Goal: Information Seeking & Learning: Find specific fact

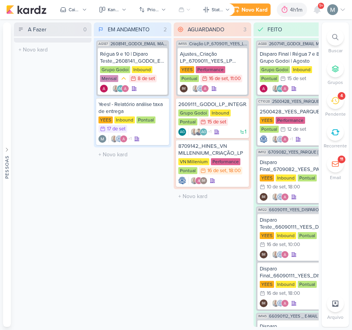
click at [319, 8] on span "9+" at bounding box center [321, 6] width 4 height 6
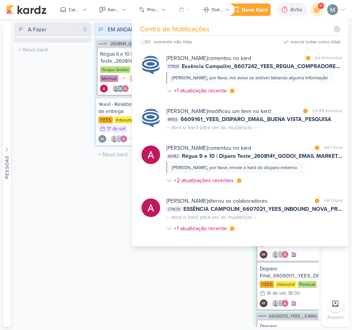
click at [54, 205] on div "A Fazer 0 Mover Para Esquerda Mover Para Direita [GEOGRAPHIC_DATA] O título do …" at bounding box center [52, 174] width 77 height 305
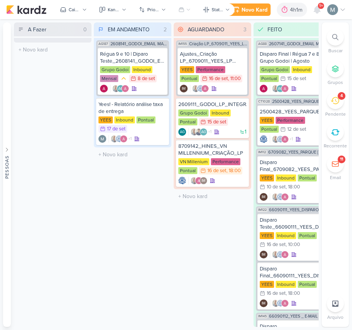
click at [338, 104] on icon at bounding box center [334, 100] width 9 height 9
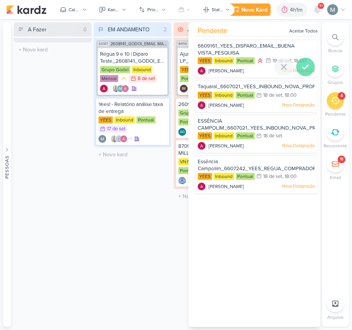
click at [301, 65] on icon at bounding box center [305, 66] width 9 height 9
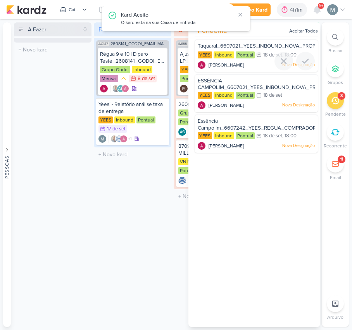
click at [299, 65] on div at bounding box center [305, 61] width 19 height 19
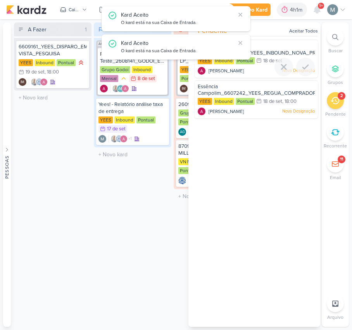
click at [301, 65] on icon at bounding box center [305, 66] width 9 height 9
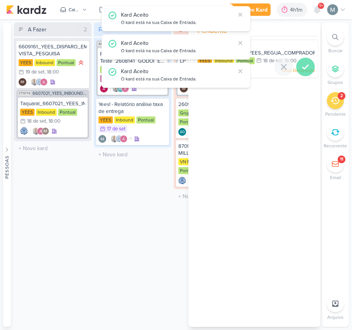
click at [304, 72] on div at bounding box center [305, 67] width 19 height 19
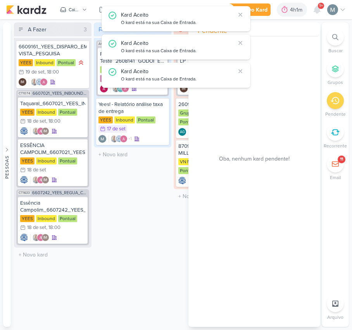
click at [163, 229] on div "EM ANDAMENTO 2 Mover Para Esquerda Mover Para Direita [GEOGRAPHIC_DATA] AG187 2…" at bounding box center [132, 174] width 77 height 305
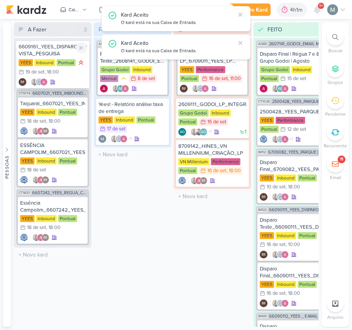
click at [43, 56] on div "6609161_YEES_DISPARO_EMAIL_BUENA VISTA_PESQUISA" at bounding box center [53, 50] width 68 height 14
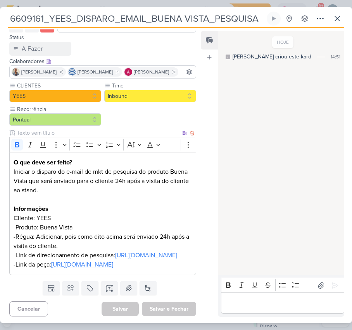
scroll to position [93, 0]
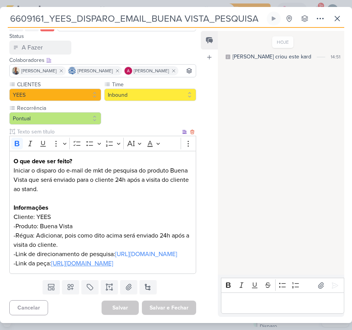
click at [113, 260] on u "[URL][DOMAIN_NAME]" at bounding box center [82, 264] width 62 height 8
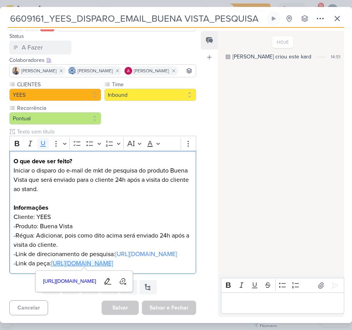
click at [271, 298] on div "Editor editing area: main" at bounding box center [282, 303] width 123 height 21
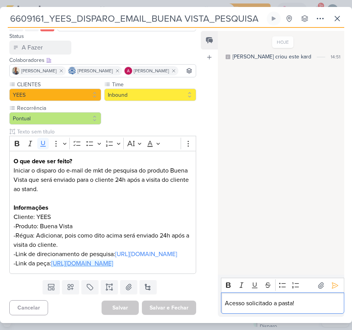
click at [309, 299] on p "Acesso solicitado a pasta!" at bounding box center [282, 303] width 115 height 9
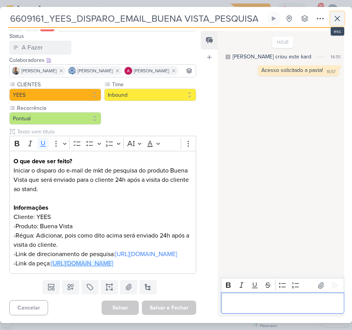
click at [337, 16] on icon at bounding box center [336, 18] width 9 height 9
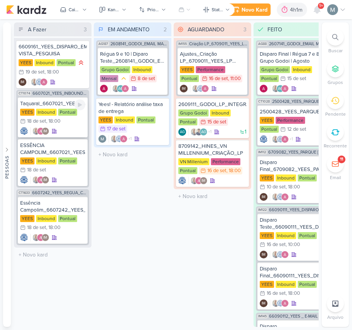
click at [55, 113] on div "Inbound" at bounding box center [46, 112] width 21 height 7
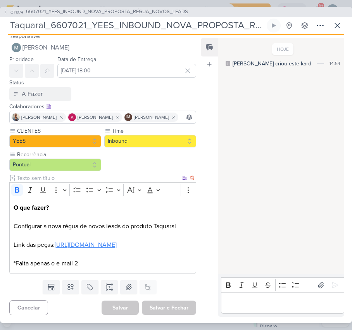
scroll to position [36, 0]
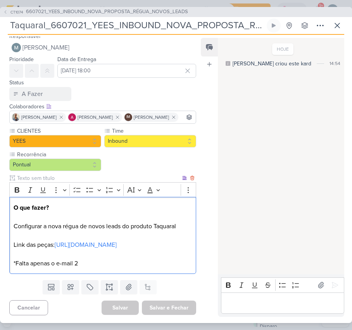
click at [43, 225] on p "O que fazer? Configurar a nova régua de novos leads do produto Taquaral Link da…" at bounding box center [103, 235] width 178 height 65
click at [55, 241] on link "[URL][DOMAIN_NAME]" at bounding box center [86, 245] width 62 height 8
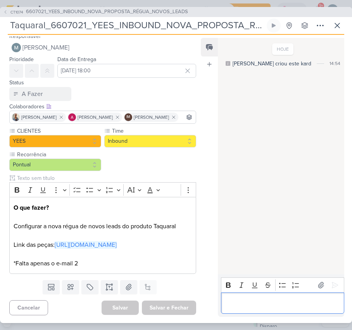
click at [254, 307] on p "Editor editing area: main" at bounding box center [282, 303] width 115 height 9
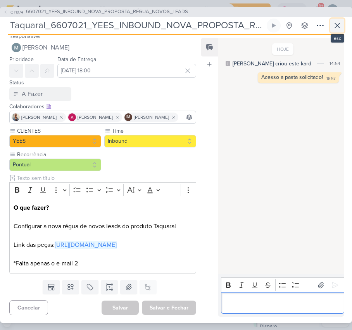
click at [336, 30] on icon at bounding box center [336, 25] width 9 height 9
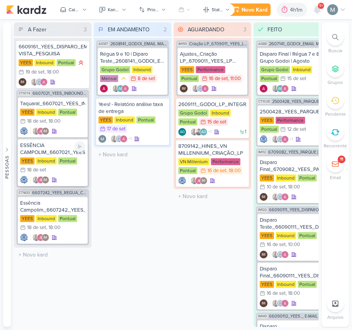
click at [44, 150] on div "ESSÊNCIA CAMPOLIM_6607021_YEES_INBOUND_NOVA_PROPOSTA_RÉGUA_NOVOS_LEADS" at bounding box center [52, 149] width 65 height 14
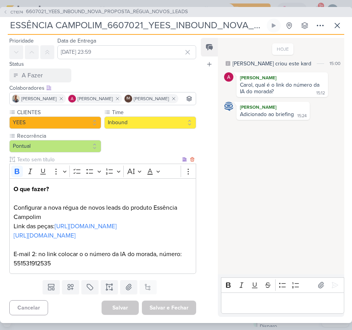
scroll to position [64, 0]
click at [55, 223] on link "[URL][DOMAIN_NAME]" at bounding box center [86, 227] width 62 height 8
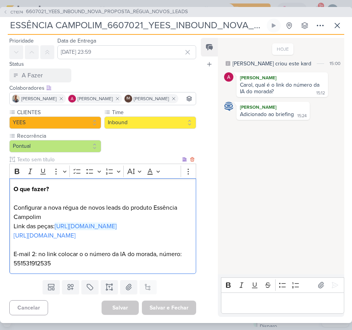
click at [75, 251] on p "O que fazer? Configurar a nova régua de novos leads do produto Essência Campoli…" at bounding box center [103, 227] width 178 height 84
click at [50, 232] on link "[URL][DOMAIN_NAME]" at bounding box center [45, 236] width 62 height 8
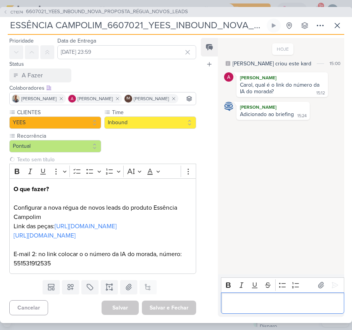
click at [290, 302] on p "Editor editing area: main" at bounding box center [282, 303] width 115 height 9
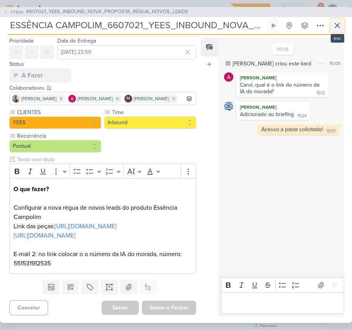
click at [333, 25] on icon at bounding box center [336, 25] width 9 height 9
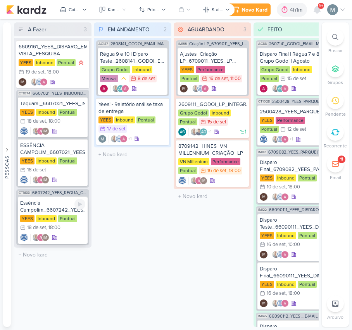
click at [45, 203] on div "Essência Campolim_6607242_YEES_REGUA_COMPRADORES_CAMPINAS_SOROCABA" at bounding box center [52, 207] width 65 height 14
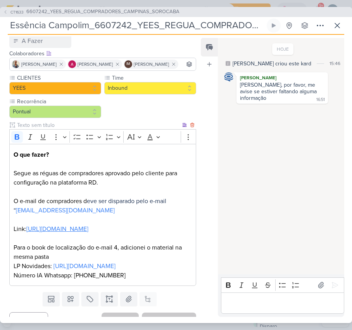
scroll to position [110, 0]
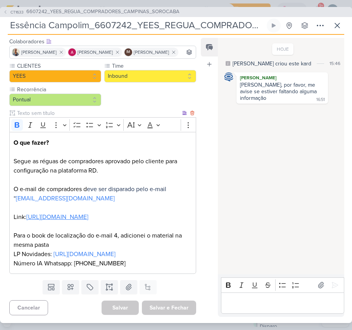
click at [50, 213] on link "[URL][DOMAIN_NAME]" at bounding box center [57, 217] width 62 height 8
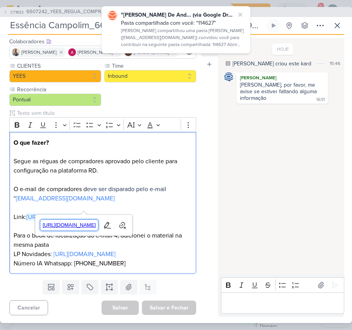
click at [98, 225] on span "[URL][DOMAIN_NAME]" at bounding box center [69, 225] width 58 height 9
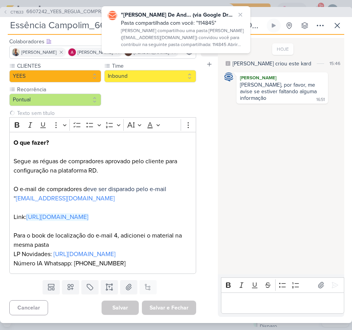
click at [146, 75] on div "CLIENTES [GEOGRAPHIC_DATA] Time" at bounding box center [102, 168] width 187 height 212
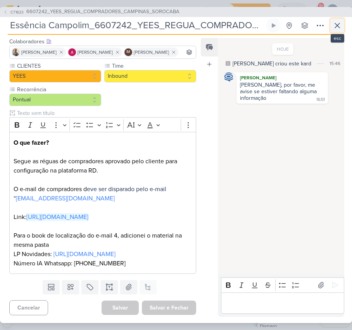
click at [343, 27] on button at bounding box center [337, 26] width 14 height 14
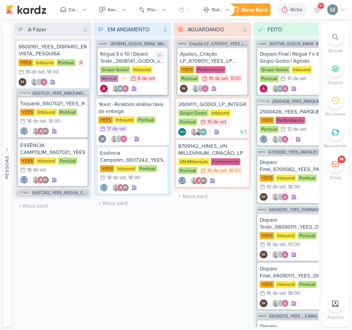
click at [135, 60] on div "Régua 9 e 10 | Diparo Teste_2608141_GODOI_EMAIL MARKETING_SETEMBRO" at bounding box center [132, 58] width 65 height 14
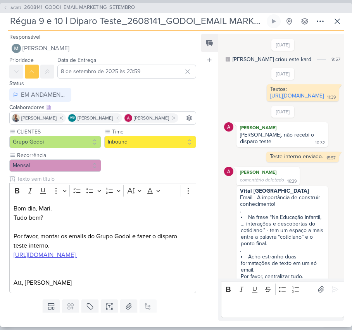
scroll to position [411, 0]
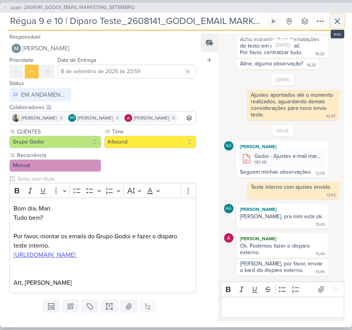
click at [334, 22] on icon at bounding box center [336, 21] width 9 height 9
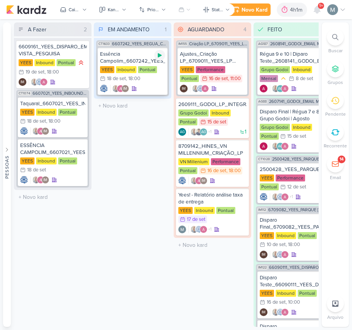
click at [160, 57] on icon at bounding box center [159, 55] width 6 height 6
click at [119, 47] on div "CT1633 6607242_YEES_REGUA_COMPRADORES_CAMPINAS_SOROCABA Essência Campolim_66072…" at bounding box center [132, 68] width 73 height 56
click at [132, 53] on div "Essência Campolim_6607242_YEES_REGUA_COMPRADORES_CAMPINAS_SOROCABA" at bounding box center [132, 58] width 65 height 14
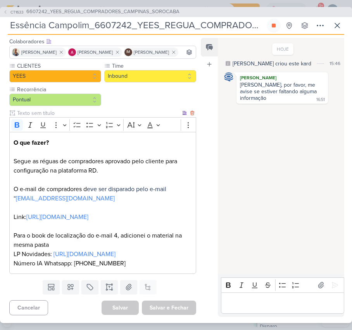
scroll to position [110, 0]
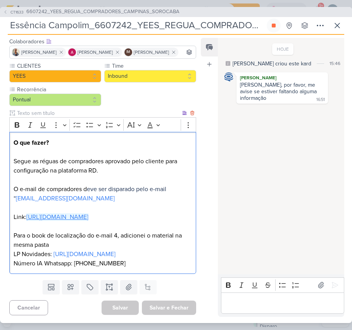
click at [69, 213] on link "[URL][DOMAIN_NAME]" at bounding box center [57, 217] width 62 height 8
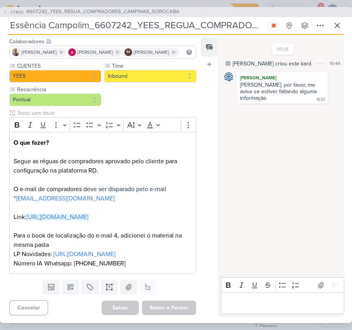
click at [344, 27] on div "CT1633 6607242_YEES_REGUA_COMPRADORES_CAMPINAS_SOROCABA Essência Campolim_66072…" at bounding box center [176, 165] width 352 height 316
click at [340, 25] on icon at bounding box center [336, 25] width 9 height 9
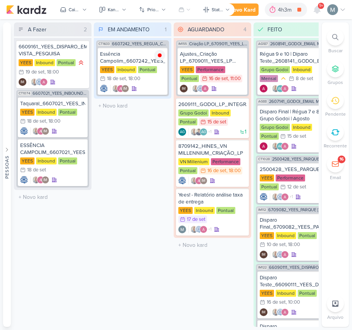
click at [333, 164] on icon at bounding box center [335, 164] width 8 height 8
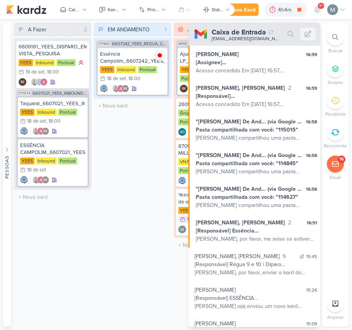
click at [155, 256] on div "EM ANDAMENTO 1 Mover Para Esquerda Mover Para Direita [GEOGRAPHIC_DATA] CT1633 …" at bounding box center [132, 174] width 77 height 305
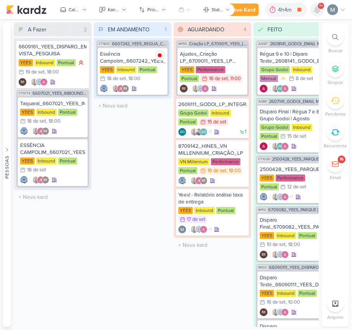
click at [310, 7] on div at bounding box center [317, 10] width 14 height 14
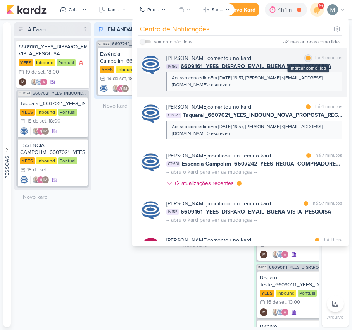
click at [304, 56] on div "marcar como lida" at bounding box center [308, 58] width 8 height 8
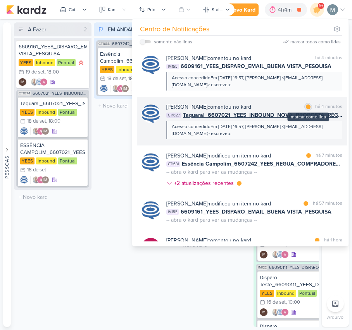
click at [307, 106] on div at bounding box center [308, 107] width 5 height 5
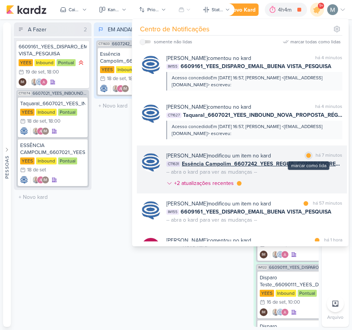
click at [307, 155] on div at bounding box center [308, 155] width 5 height 5
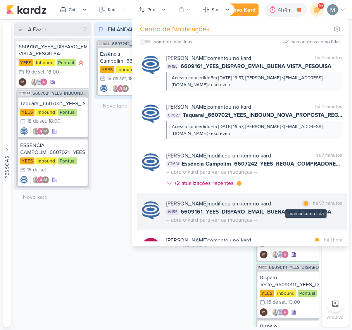
click at [304, 206] on div at bounding box center [305, 203] width 5 height 5
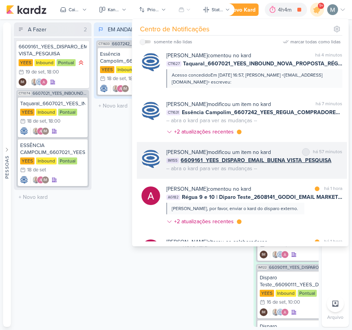
scroll to position [103, 0]
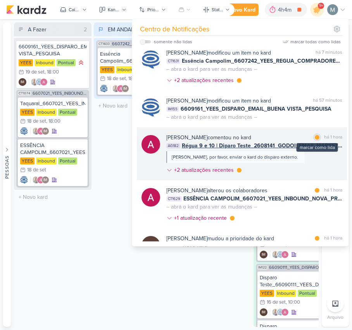
click at [314, 140] on div at bounding box center [316, 137] width 5 height 5
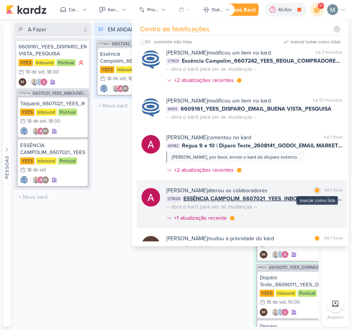
click at [314, 193] on div at bounding box center [316, 190] width 5 height 5
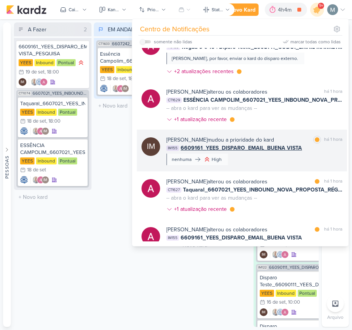
scroll to position [206, 0]
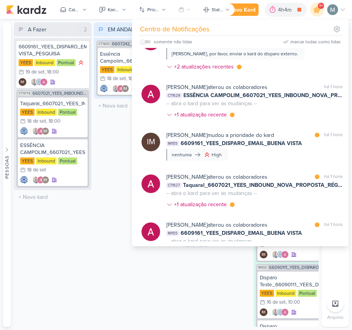
click at [150, 41] on label at bounding box center [145, 41] width 11 height 3
click at [145, 41] on input "checkbox" at bounding box center [142, 41] width 5 height 5
checkbox input "true"
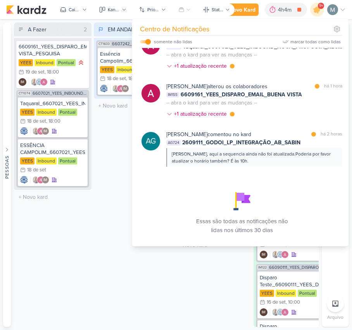
scroll to position [202, 0]
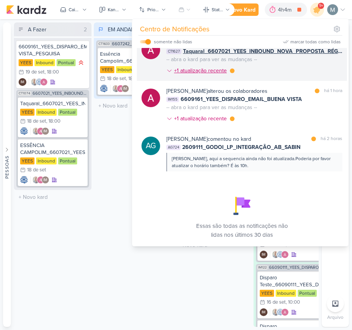
click at [231, 70] on div at bounding box center [232, 71] width 5 height 5
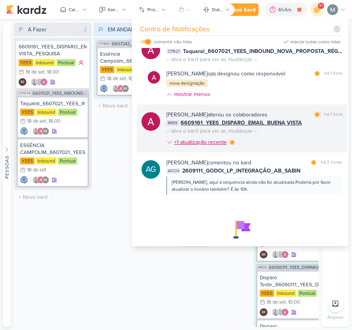
click at [234, 140] on div "+1 atualização recente" at bounding box center [200, 142] width 68 height 8
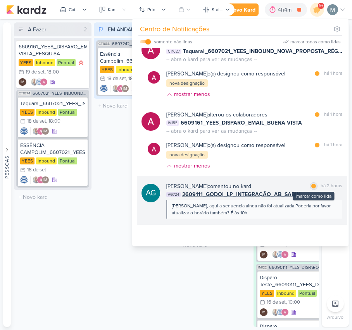
click at [311, 187] on div at bounding box center [313, 186] width 5 height 5
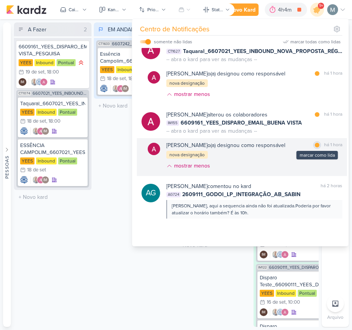
click at [314, 146] on div at bounding box center [316, 145] width 5 height 5
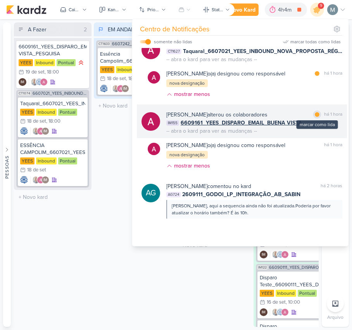
click at [314, 115] on div at bounding box center [316, 114] width 5 height 5
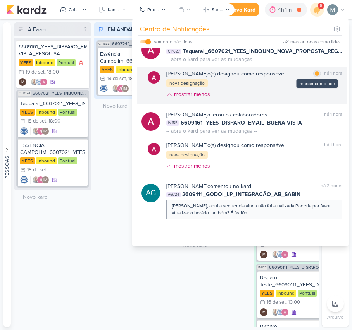
click at [314, 75] on div at bounding box center [316, 73] width 5 height 5
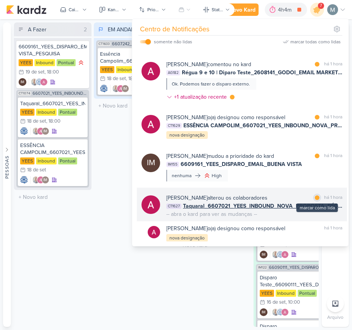
click at [313, 200] on div "marcar como lida" at bounding box center [317, 198] width 8 height 8
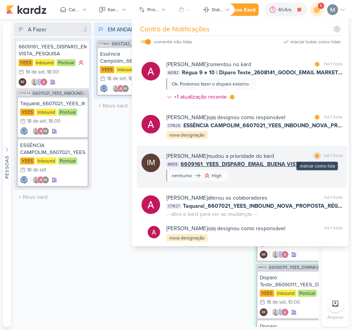
click at [315, 155] on div at bounding box center [316, 156] width 5 height 5
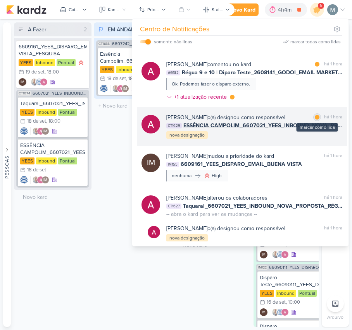
click at [316, 118] on div "marcar como lida" at bounding box center [317, 117] width 8 height 8
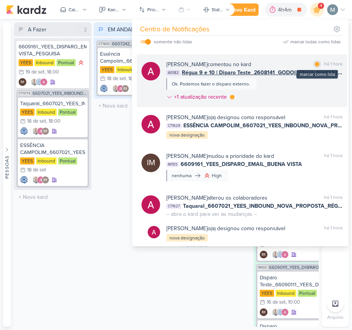
click at [314, 61] on div "marcar como lida" at bounding box center [317, 64] width 8 height 8
click at [231, 98] on div at bounding box center [232, 97] width 5 height 5
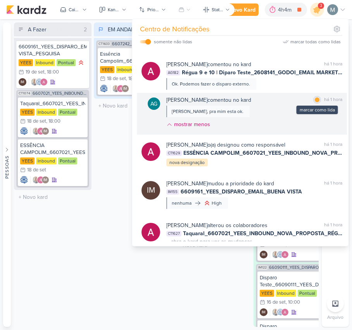
click at [317, 101] on div "marcar como lida" at bounding box center [317, 100] width 8 height 8
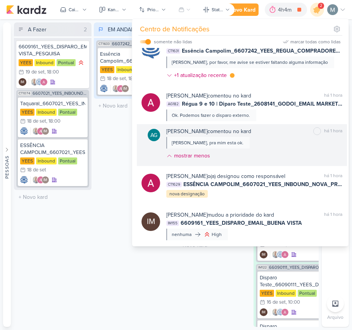
scroll to position [0, 0]
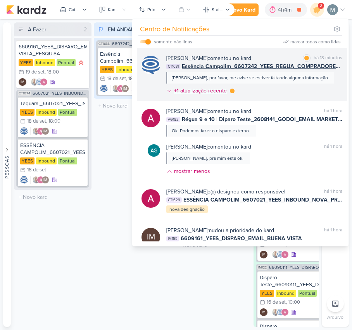
click at [230, 91] on div at bounding box center [232, 91] width 5 height 5
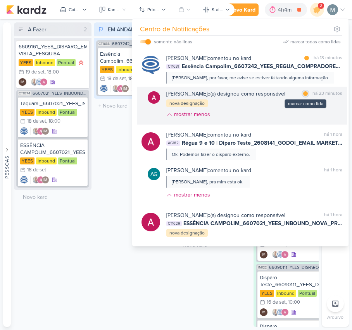
click at [303, 92] on div at bounding box center [305, 93] width 5 height 5
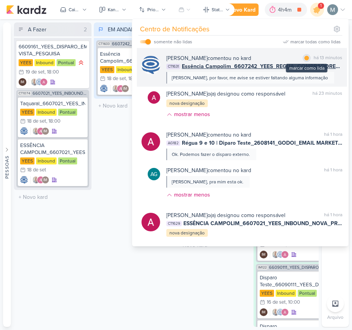
click at [304, 55] on div "marcar como lida" at bounding box center [306, 58] width 8 height 8
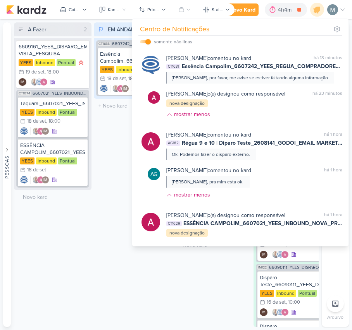
click at [96, 213] on div "EM ANDAMENTO 1 Mover Para Esquerda Mover Para Direita [GEOGRAPHIC_DATA] CT1633 …" at bounding box center [132, 174] width 77 height 305
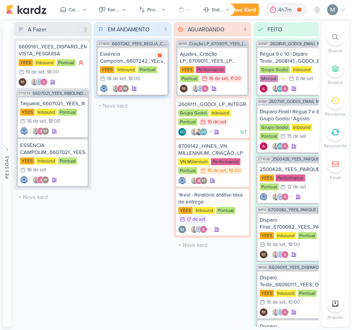
click at [114, 59] on div "Essência Campolim_6607242_YEES_REGUA_COMPRADORES_CAMPINAS_SOROCABA" at bounding box center [132, 58] width 65 height 14
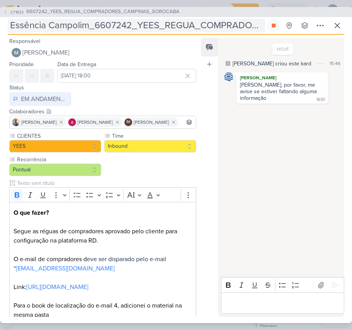
click at [221, 24] on input "Essência Campolim_6607242_YEES_REGUA_COMPRADORES_CAMPINAS_SOROCABA" at bounding box center [136, 26] width 257 height 14
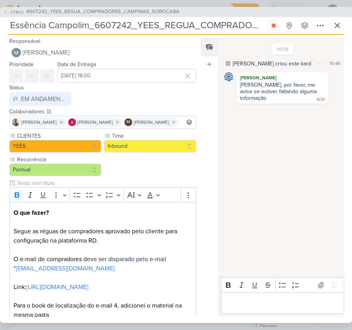
click at [221, 24] on input "Essência Campolim_6607242_YEES_REGUA_COMPRADORES_CAMPINAS_SOROCABA" at bounding box center [136, 26] width 257 height 14
click at [255, 24] on input "Essência Campolim_6607242_YEES_REGUA_COMPRADORES_CAMPINAS_SOROCABA" at bounding box center [136, 26] width 257 height 14
click at [251, 22] on input "Essência Campolim_6607242_YEES_REGUA_COMPRADORES_CAMPINAS_SOROCABA" at bounding box center [136, 26] width 257 height 14
click at [225, 30] on input "Essência Campolim_6607242_YEES_REGUA_COMPRADORES_CAMPINAS_SOROCABA" at bounding box center [136, 26] width 257 height 14
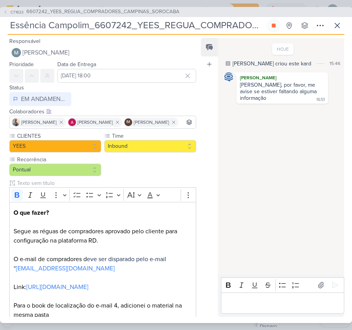
click at [225, 30] on input "Essência Campolim_6607242_YEES_REGUA_COMPRADORES_CAMPINAS_SOROCABA" at bounding box center [136, 26] width 257 height 14
click at [232, 30] on input "Essência Campolim_6607242_YEES_REGUA_COMPRADORES_CAMPINAS_SOROCABA" at bounding box center [136, 26] width 257 height 14
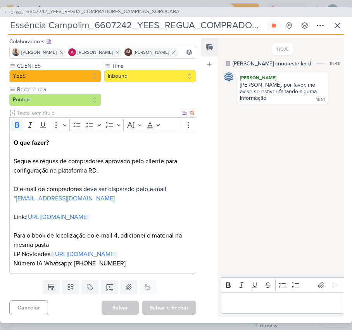
scroll to position [103, 0]
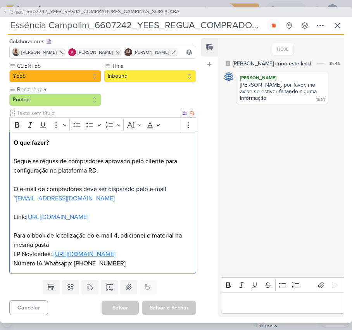
click at [72, 258] on link "[URL][DOMAIN_NAME]" at bounding box center [84, 255] width 62 height 8
click at [138, 224] on p "O que fazer? Segue as réguas de compradores aprovado pelo cliente para configur…" at bounding box center [103, 203] width 178 height 130
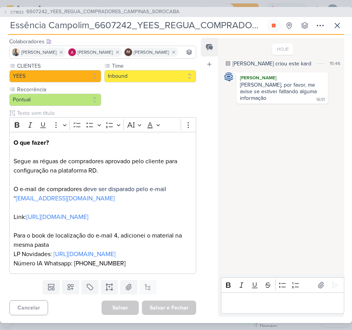
click at [316, 292] on div "Bold Italic Underline Strikethrough Bulleted List Numbered List" at bounding box center [282, 285] width 120 height 15
click at [316, 300] on p "Editor editing area: main" at bounding box center [282, 303] width 115 height 9
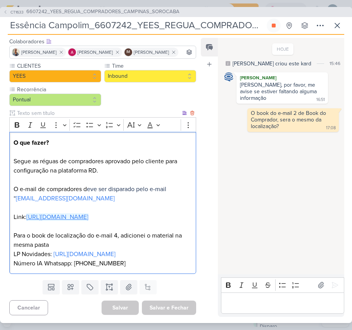
click at [82, 213] on link "[URL][DOMAIN_NAME]" at bounding box center [57, 217] width 62 height 8
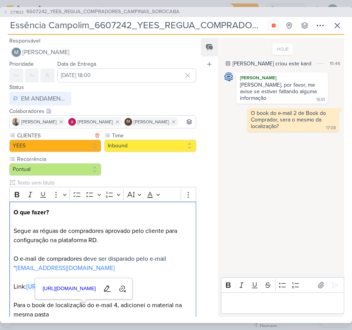
scroll to position [0, 0]
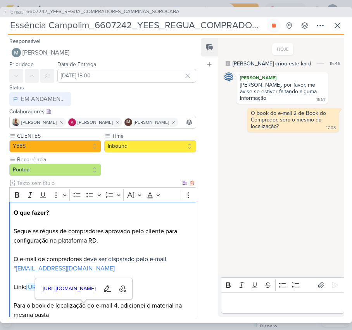
click at [73, 229] on p "O que fazer? Segue as réguas de compradores aprovado pelo cliente para configur…" at bounding box center [103, 273] width 178 height 130
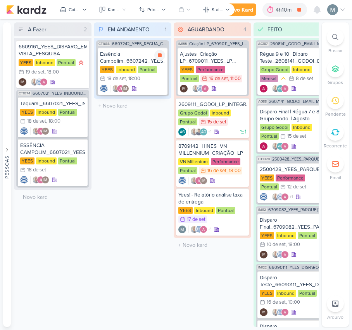
click at [132, 88] on icon at bounding box center [133, 88] width 5 height 5
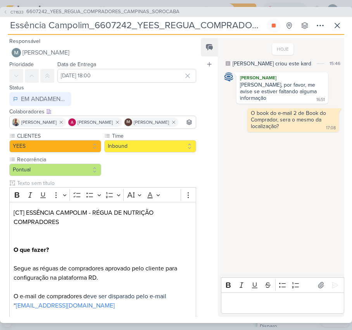
click at [266, 305] on p "Editor editing area: main" at bounding box center [282, 303] width 115 height 9
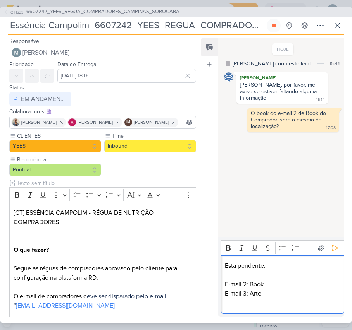
click at [234, 277] on p "Editor editing area: main" at bounding box center [282, 275] width 115 height 9
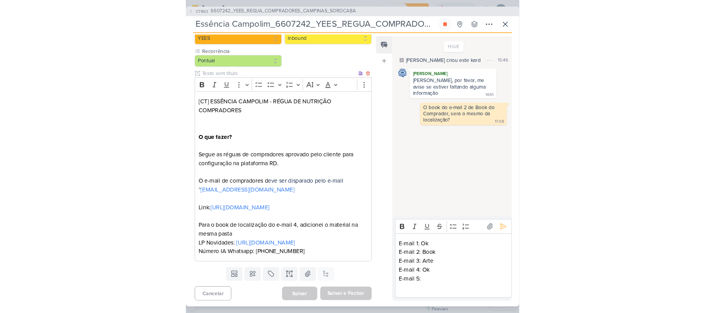
scroll to position [147, 0]
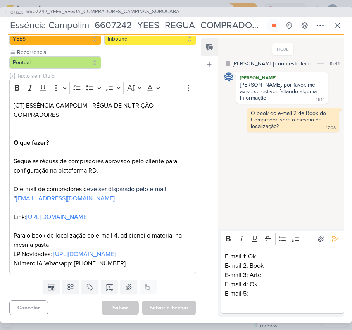
click at [258, 277] on p "E-mail 3: Arte" at bounding box center [282, 275] width 115 height 9
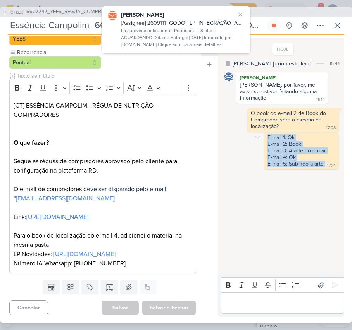
drag, startPoint x: 262, startPoint y: 140, endPoint x: 338, endPoint y: 169, distance: 81.4
click at [338, 169] on div "E-mail 1: Ok E-mail 2: Book E-mail 3: A arte do e-mail E-mail 4: Ok E-mail 5: S…" at bounding box center [283, 151] width 118 height 37
copy div "E-mail 1: Ok E-mail 2: Book E-mail 3: A arte do e-mail E-mail 4: Ok E-mail 5: S…"
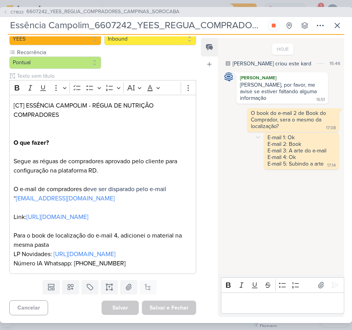
click at [241, 139] on div "E-mail 1: Ok E-mail 2: Book E-mail 3: A arte do e-mail E-mail 4: Ok E-mail 5: S…" at bounding box center [283, 151] width 118 height 37
click at [247, 139] on div "E-mail 1: Ok E-mail 2: Book E-mail 3: A arte do e-mail E-mail 4: Ok E-mail 5: S…" at bounding box center [283, 151] width 118 height 37
click at [254, 139] on icon at bounding box center [257, 137] width 6 height 6
click at [264, 146] on button "Deletar" at bounding box center [274, 151] width 42 height 13
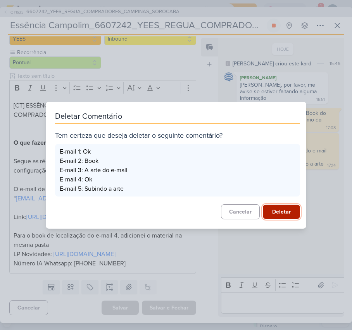
click at [281, 216] on button "Deletar" at bounding box center [281, 212] width 37 height 14
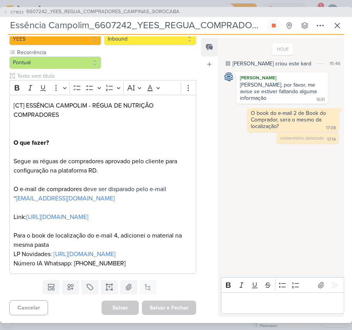
click at [278, 295] on div "Editor editing area: main" at bounding box center [282, 303] width 123 height 21
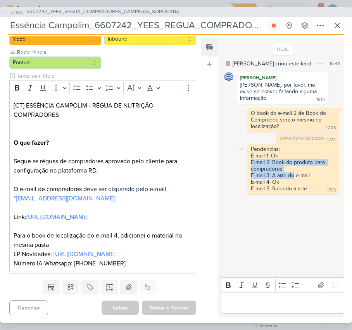
drag, startPoint x: 250, startPoint y: 160, endPoint x: 293, endPoint y: 174, distance: 45.1
click at [293, 174] on span "Pendencias: E-mail 1: Ok E-mail 2: Book do produto para compradores E-mail 3: A…" at bounding box center [293, 169] width 84 height 46
click at [290, 170] on div "E-mail 2: Book do produto para compradores" at bounding box center [293, 165] width 84 height 13
click at [287, 161] on div "E-mail 2: Book do produto para compradores" at bounding box center [293, 165] width 84 height 13
drag, startPoint x: 293, startPoint y: 168, endPoint x: 248, endPoint y: 163, distance: 45.2
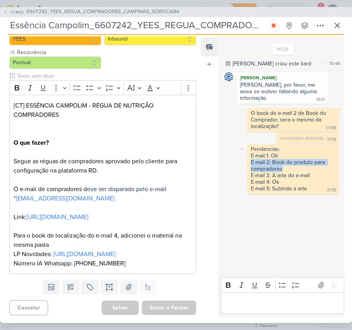
click at [248, 163] on div "Pendencias: E-mail 1: Ok E-mail 2: Book do produto para compradores E-mail 3: A…" at bounding box center [292, 169] width 91 height 50
click at [281, 171] on div "E-mail 2: Book do produto para compradores" at bounding box center [293, 165] width 84 height 13
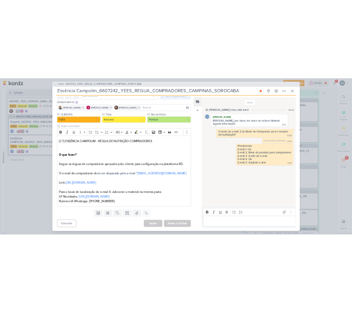
scroll to position [50, 0]
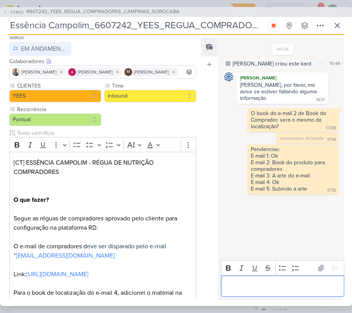
click at [250, 294] on div "Editor editing area: main" at bounding box center [282, 285] width 123 height 21
click at [264, 290] on p "E-mail 5:" at bounding box center [282, 285] width 115 height 9
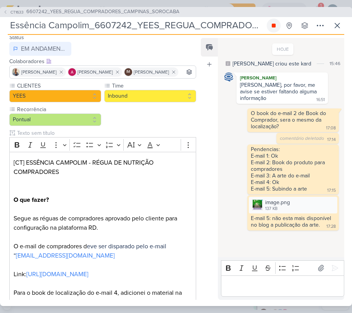
click at [275, 26] on icon at bounding box center [273, 26] width 4 height 4
click at [338, 26] on icon at bounding box center [336, 25] width 9 height 9
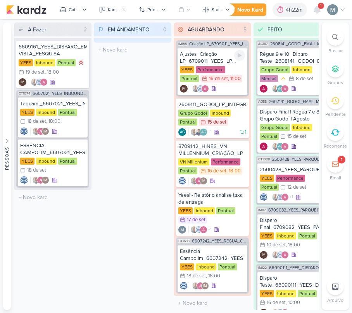
click at [231, 60] on div "Ajustes_Criação LP_6709011_YEES_LP MEETING_PARQUE [GEOGRAPHIC_DATA] 01" at bounding box center [212, 58] width 65 height 14
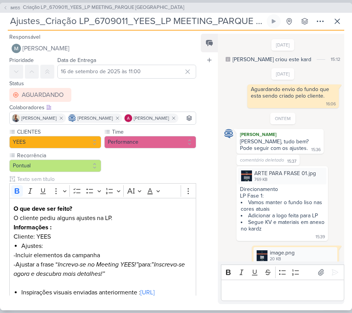
scroll to position [153, 0]
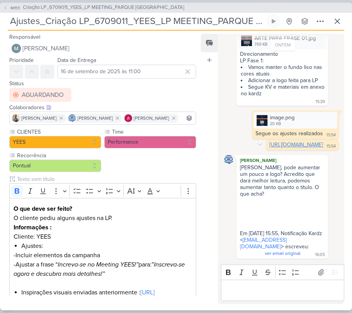
click at [276, 141] on link "[URL][DOMAIN_NAME]" at bounding box center [295, 144] width 53 height 7
click at [342, 14] on button at bounding box center [337, 21] width 14 height 14
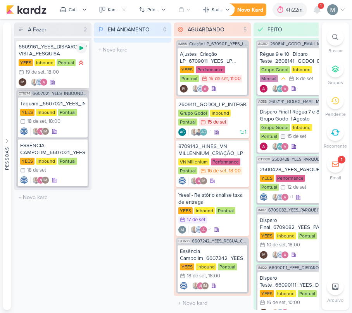
click at [78, 48] on icon at bounding box center [81, 48] width 6 height 6
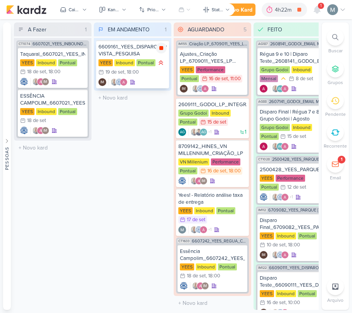
click at [161, 48] on icon at bounding box center [161, 48] width 4 height 4
click at [313, 6] on icon at bounding box center [316, 9] width 9 height 9
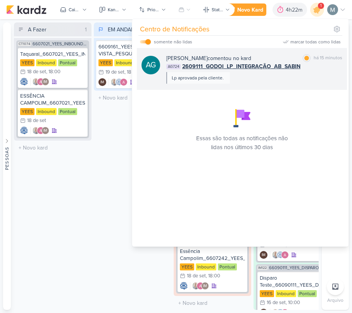
click at [273, 65] on span "2609111_GODOI_LP_INTEGRAÇÃO_AB_SABIN" at bounding box center [241, 66] width 118 height 8
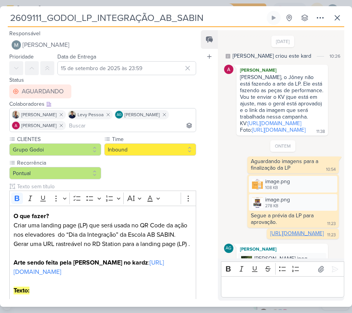
scroll to position [512, 0]
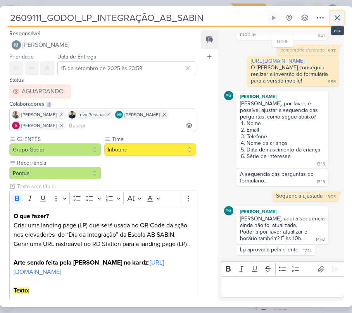
click at [335, 20] on icon at bounding box center [336, 17] width 9 height 9
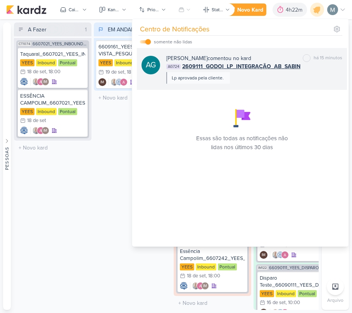
click at [222, 75] on div "Lp aprovada pela cliente." at bounding box center [198, 77] width 52 height 7
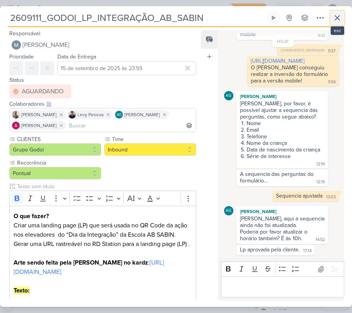
click at [337, 25] on button at bounding box center [337, 18] width 14 height 14
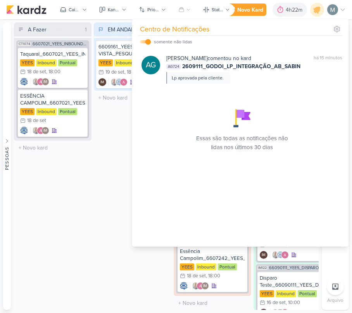
click at [36, 208] on div "A Fazer 1 Mover Para Esquerda Mover Para Direita [GEOGRAPHIC_DATA] CT1074 66070…" at bounding box center [52, 165] width 77 height 287
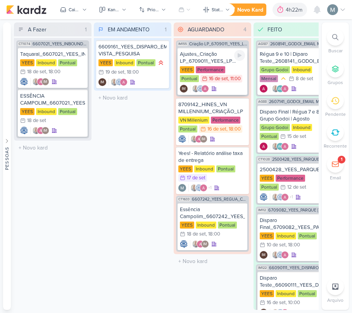
click at [222, 60] on div "Ajustes_Criação LP_6709011_YEES_LP MEETING_PARQUE [GEOGRAPHIC_DATA] 01" at bounding box center [212, 58] width 65 height 14
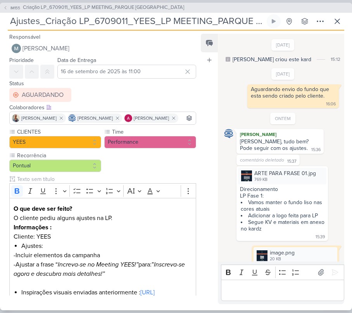
scroll to position [153, 0]
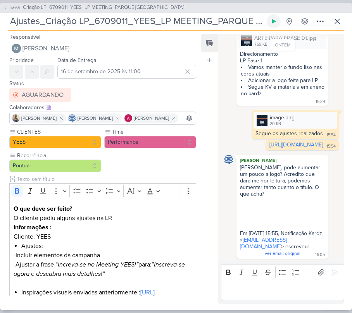
click at [273, 17] on button at bounding box center [273, 21] width 14 height 14
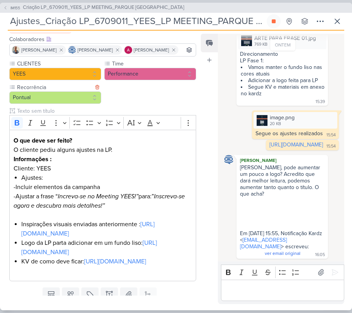
scroll to position [0, 0]
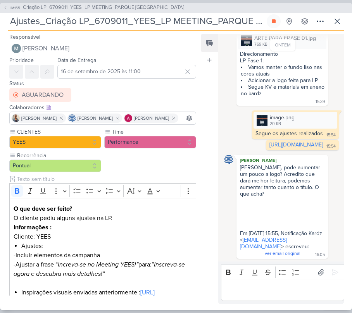
click at [303, 289] on p "Editor editing area: main" at bounding box center [282, 289] width 115 height 9
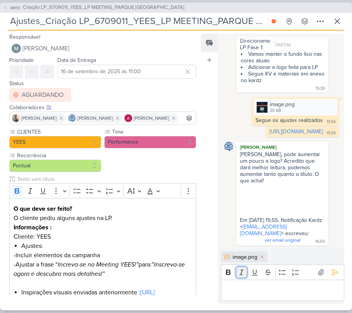
click at [236, 277] on button "Italic" at bounding box center [241, 272] width 12 height 12
click at [273, 290] on p "Editor editing area: main" at bounding box center [282, 289] width 115 height 9
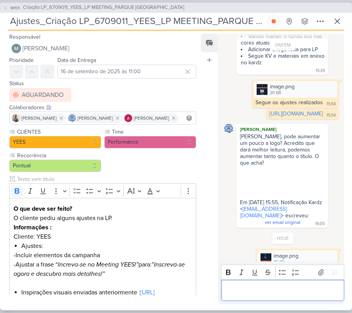
scroll to position [203, 0]
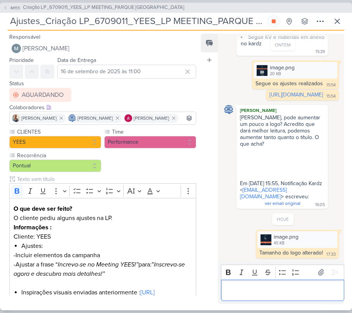
click at [283, 285] on p "Editor editing area: main" at bounding box center [282, 289] width 115 height 9
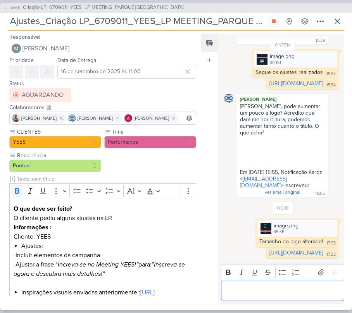
scroll to position [228, 0]
click at [302, 249] on link "[URL][DOMAIN_NAME]" at bounding box center [295, 252] width 53 height 7
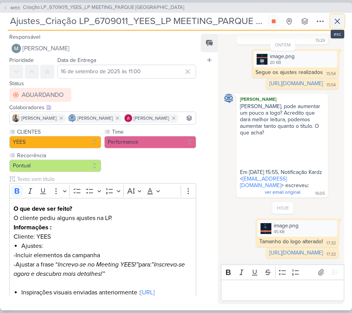
click at [333, 21] on icon at bounding box center [336, 21] width 9 height 9
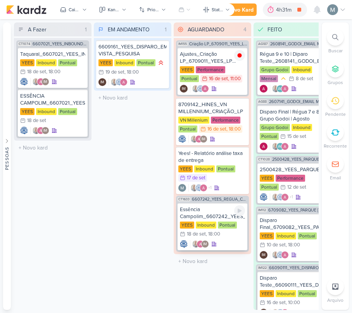
click at [223, 204] on div "Essência Campolim_6607242_YEES_REGUA_COMPRADORES_CAMPINAS_SOROCABA [GEOGRAPHIC_…" at bounding box center [212, 226] width 70 height 47
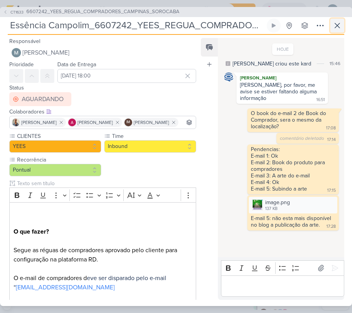
click at [334, 33] on button at bounding box center [337, 26] width 14 height 14
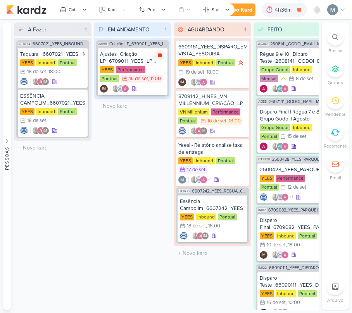
click at [157, 53] on icon at bounding box center [159, 55] width 6 height 6
click at [131, 57] on div "Ajustes_Criação LP_6709011_YEES_LP MEETING_PARQUE [GEOGRAPHIC_DATA] 01" at bounding box center [132, 58] width 65 height 14
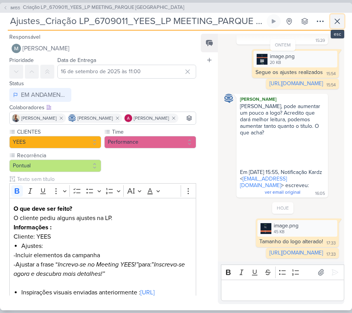
click at [335, 26] on button at bounding box center [337, 21] width 14 height 14
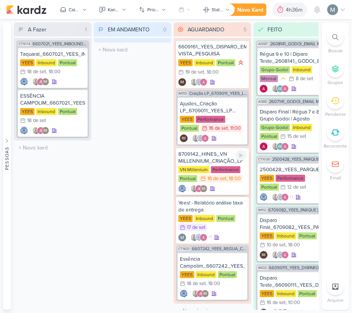
click at [197, 160] on div "8709142_HINES_VN MILLENNIUM_CRIAÇÃO_LP" at bounding box center [212, 158] width 68 height 14
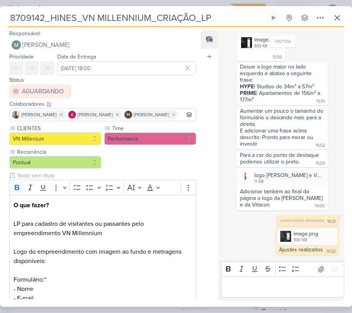
scroll to position [216, 0]
click at [332, 19] on icon at bounding box center [336, 17] width 9 height 9
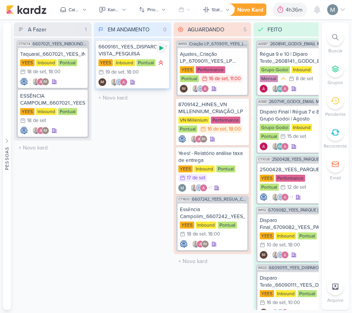
click at [165, 47] on div at bounding box center [161, 48] width 11 height 11
click at [127, 60] on div "Inbound" at bounding box center [124, 62] width 21 height 7
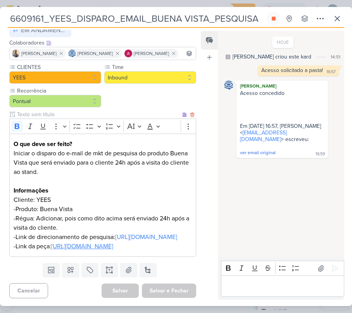
scroll to position [111, 0]
drag, startPoint x: 81, startPoint y: 238, endPoint x: 202, endPoint y: 55, distance: 219.1
click at [81, 242] on u "[URL][DOMAIN_NAME]" at bounding box center [82, 246] width 62 height 8
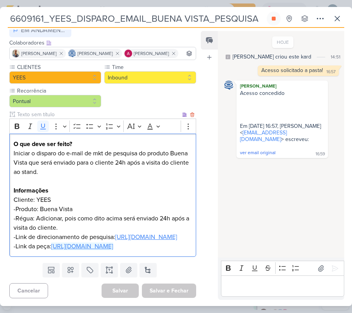
click at [115, 233] on link "[URL][DOMAIN_NAME]" at bounding box center [146, 237] width 62 height 8
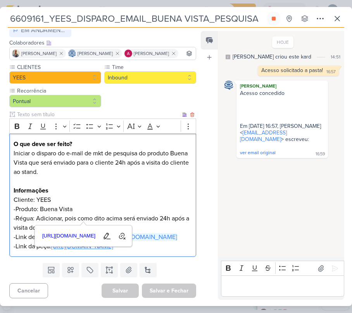
click at [94, 214] on p "-Régua: Adicionar, pois como dito acima será enviado 24h após a visita do clien…" at bounding box center [103, 223] width 178 height 19
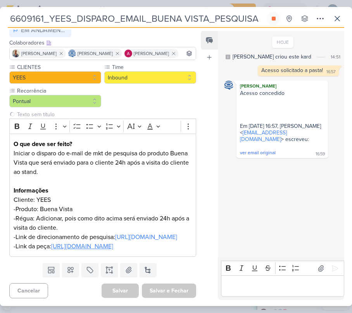
click at [328, 21] on div "6609161_YEES_DISPARO_EMAIL_BUENA VISTA_PESQUISA Criado por [PERSON_NAME] nenhum…" at bounding box center [176, 20] width 336 height 16
click at [332, 21] on icon at bounding box center [336, 18] width 9 height 9
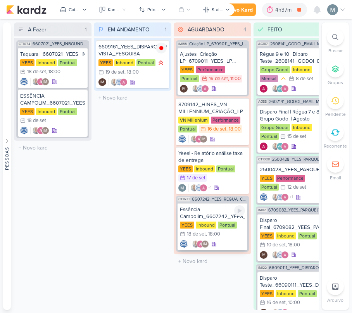
click at [217, 203] on div "Essência Campolim_6607242_YEES_REGUA_COMPRADORES_CAMPINAS_SOROCABA [GEOGRAPHIC_…" at bounding box center [212, 226] width 70 height 47
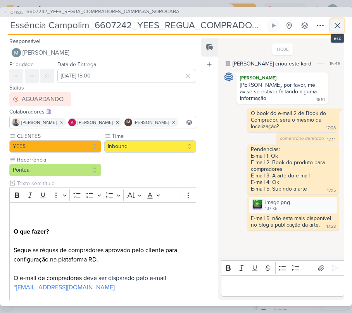
click at [337, 22] on icon at bounding box center [336, 25] width 9 height 9
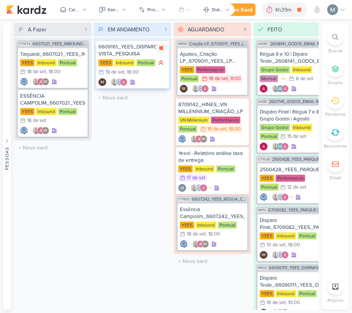
click at [121, 74] on div "19 de set" at bounding box center [114, 72] width 19 height 5
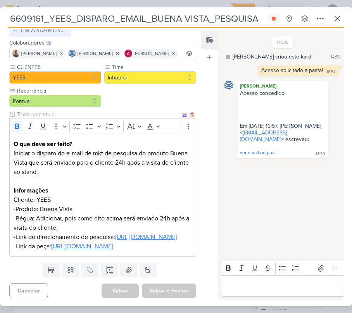
click at [41, 232] on p "-Link de direcionamento de pesquisa: [URL][DOMAIN_NAME]" at bounding box center [103, 236] width 178 height 9
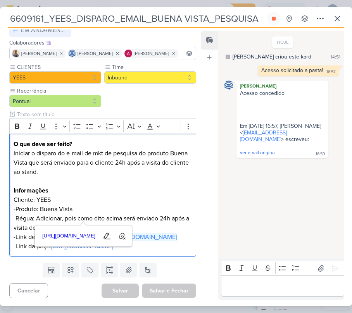
click at [28, 258] on div "CLIENTES [GEOGRAPHIC_DATA] Time" at bounding box center [99, 161] width 199 height 197
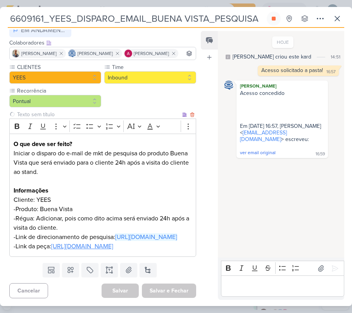
click at [27, 249] on p "-Link da peça: [URL][DOMAIN_NAME]" at bounding box center [103, 246] width 178 height 9
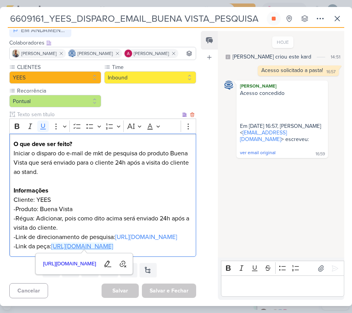
click at [113, 242] on u "[URL][DOMAIN_NAME]" at bounding box center [82, 246] width 62 height 8
click at [52, 232] on p "-Link de direcionamento de pesquisa: [URL][DOMAIN_NAME]" at bounding box center [103, 236] width 178 height 9
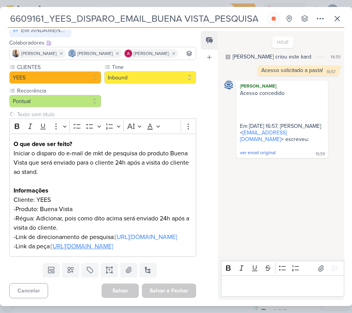
click at [270, 300] on div "Responsável [PERSON_NAME] Nenhum contato encontrado create new contact Novo Con…" at bounding box center [176, 167] width 352 height 278
click at [243, 289] on p "Editor editing area: main" at bounding box center [282, 286] width 115 height 9
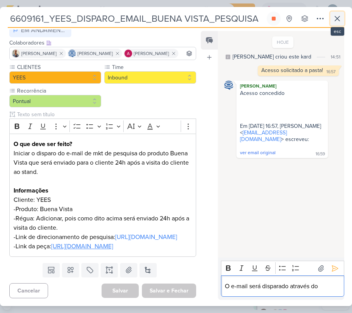
click at [341, 13] on button at bounding box center [337, 19] width 14 height 14
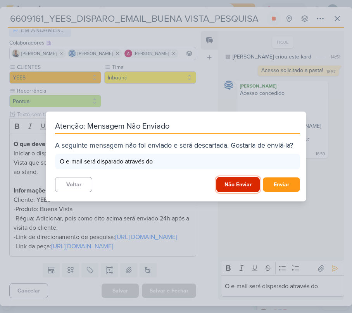
click at [228, 189] on button "Não Enviar" at bounding box center [237, 184] width 43 height 15
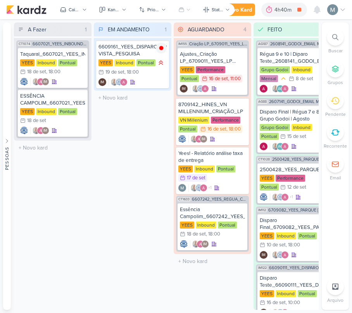
click at [326, 41] on li "Buscar" at bounding box center [334, 42] width 27 height 26
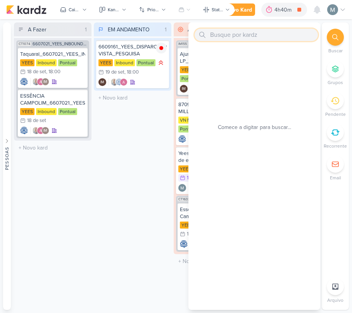
paste input "atendimentouau"
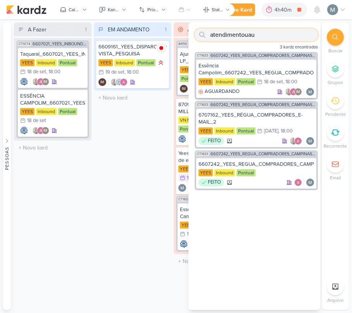
type input "atendimentouau"
click at [220, 72] on div "Essência Campolim_6607242_YEES_REGUA_COMPRADORES_CAMPINAS_SOROCABA" at bounding box center [255, 69] width 115 height 14
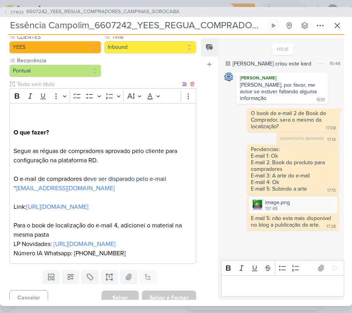
scroll to position [103, 0]
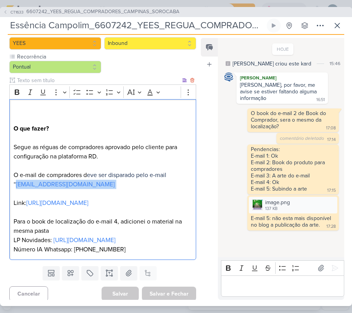
drag, startPoint x: 114, startPoint y: 198, endPoint x: 15, endPoint y: 195, distance: 98.4
click at [15, 195] on p "⁠⁠⁠⁠⁠⁠⁠ O que fazer? Segue as réguas de compradores aprovado pelo cliente para …" at bounding box center [103, 179] width 178 height 149
copy p "[EMAIL_ADDRESS][DOMAIN_NAME]"
click at [335, 29] on icon at bounding box center [336, 25] width 9 height 9
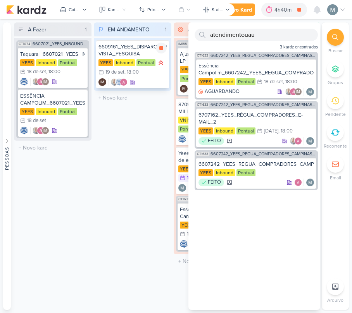
click at [125, 67] on div "YEES Inbound Pontual 19/9 [DATE] 18:00" at bounding box center [132, 68] width 68 height 18
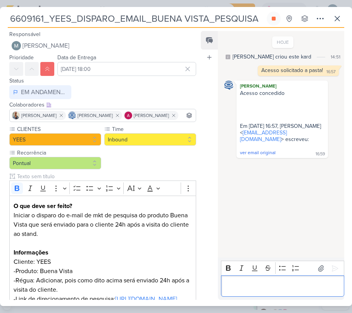
click at [271, 280] on div "Editor editing area: main" at bounding box center [282, 285] width 123 height 21
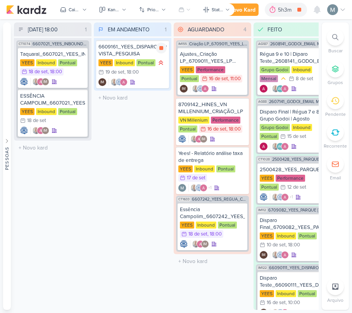
drag, startPoint x: 165, startPoint y: 77, endPoint x: 144, endPoint y: 84, distance: 21.7
click at [165, 77] on div "6609161_YEES_DISPARO_EMAIL_BUENA VISTA_PESQUISA YEES Inbound Pontual 19/9 19 de…" at bounding box center [132, 64] width 73 height 48
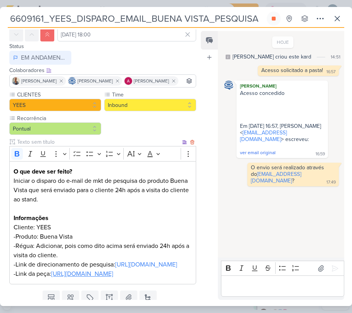
scroll to position [111, 0]
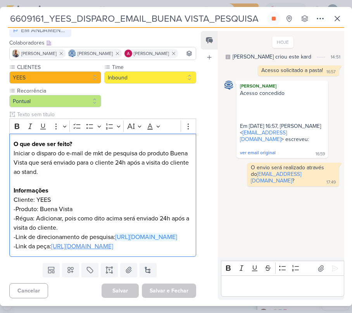
drag, startPoint x: 75, startPoint y: 221, endPoint x: 7, endPoint y: 211, distance: 68.8
click at [7, 211] on div "CLIENTES [GEOGRAPHIC_DATA] Time" at bounding box center [99, 161] width 199 height 197
copy link "[URL][DOMAIN_NAME]"
click at [97, 249] on p "-Link da peça: [URL][DOMAIN_NAME]" at bounding box center [103, 246] width 178 height 9
click at [72, 242] on p "-Link da peça: https://drive.google.com/drive/folders/1KwKb26DFEd9Vt6Rf6kGHDxk9…" at bounding box center [103, 246] width 178 height 9
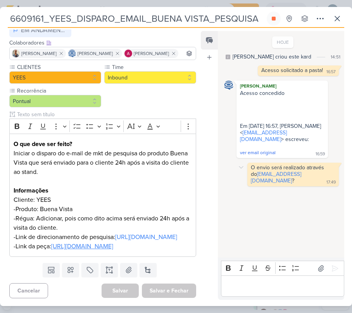
drag, startPoint x: 247, startPoint y: 183, endPoint x: 329, endPoint y: 184, distance: 82.5
click at [329, 184] on div "O envio será realizado através do atendimentouau@yeesinc.com.br ? 17:49 17:49" at bounding box center [292, 175] width 91 height 24
copy link "[EMAIL_ADDRESS][DOMAIN_NAME]"
click at [276, 296] on div "Editor editing area: main" at bounding box center [282, 285] width 123 height 21
click at [279, 14] on div at bounding box center [273, 19] width 14 height 14
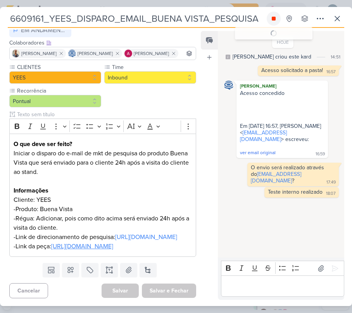
click at [276, 17] on icon at bounding box center [273, 18] width 6 height 6
click at [335, 22] on icon at bounding box center [336, 18] width 9 height 9
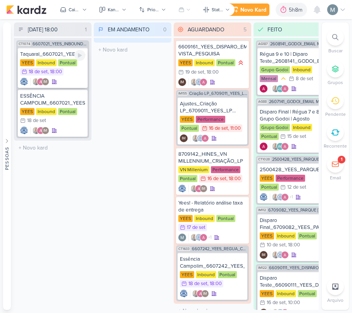
click at [64, 48] on div "Taquaral_6607021_YEES_INBOUND_NOVA_PROPOSTA_RÉGUA_NOVOS_LEADS YEES Inbound Pont…" at bounding box center [53, 68] width 70 height 40
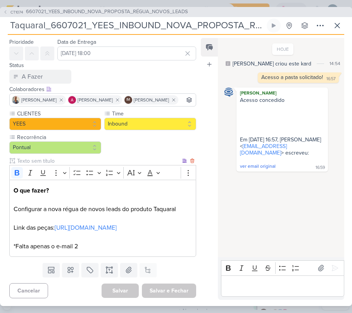
scroll to position [53, 0]
click at [334, 29] on icon at bounding box center [336, 25] width 9 height 9
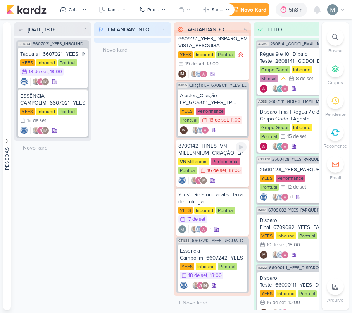
scroll to position [0, 0]
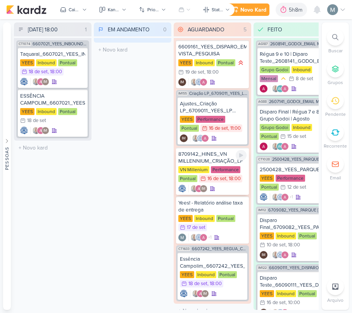
click at [220, 162] on div "8709142_HINES_VN MILLENNIUM_CRIAÇÃO_LP" at bounding box center [212, 158] width 68 height 14
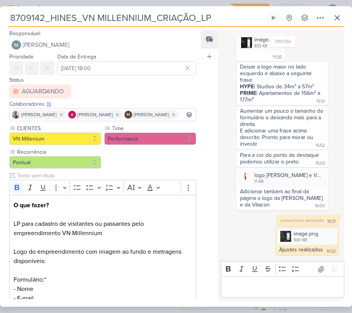
scroll to position [216, 0]
click at [334, 12] on button at bounding box center [337, 18] width 14 height 14
